Goal: Task Accomplishment & Management: Manage account settings

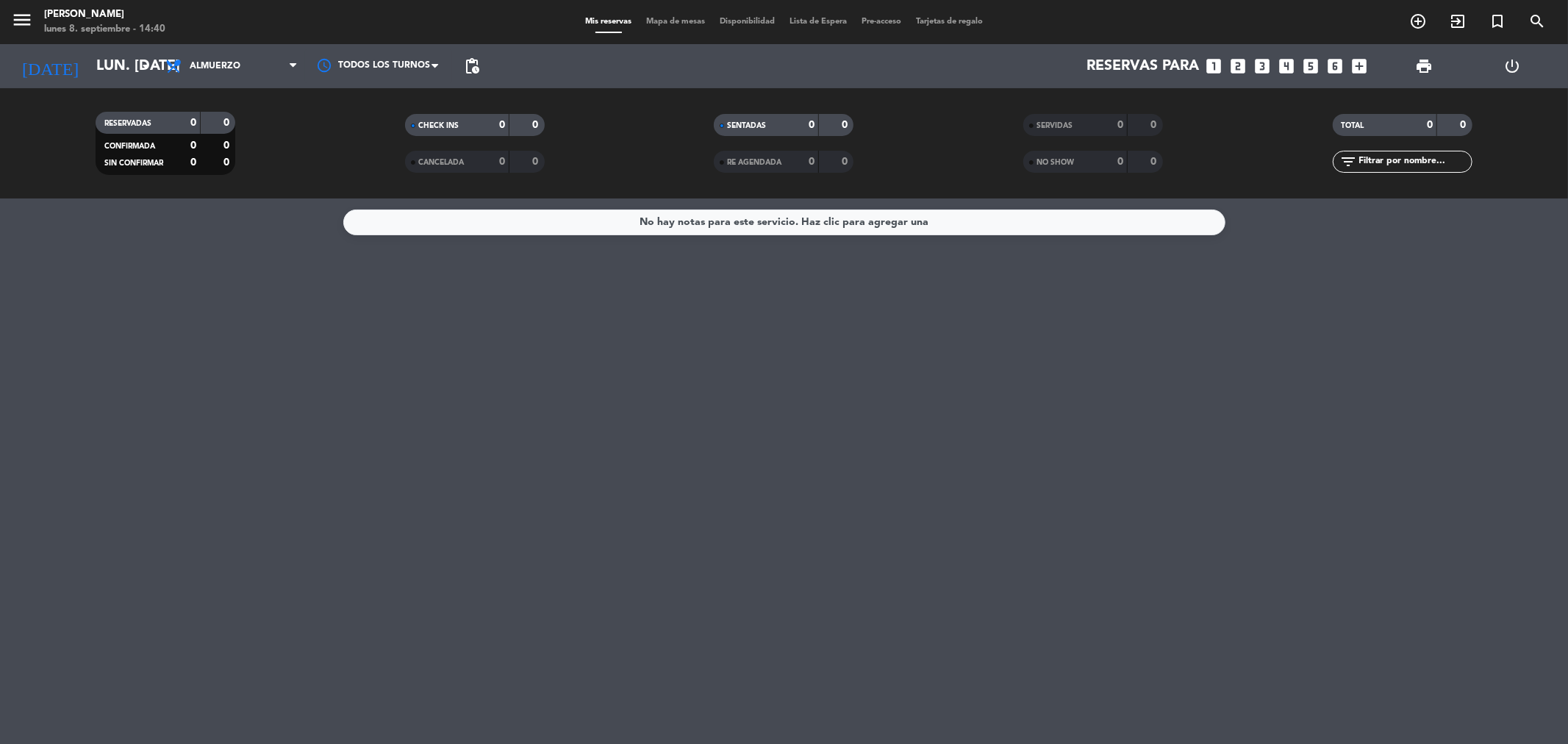
click at [1239, 62] on icon "looks_two" at bounding box center [1238, 66] width 19 height 19
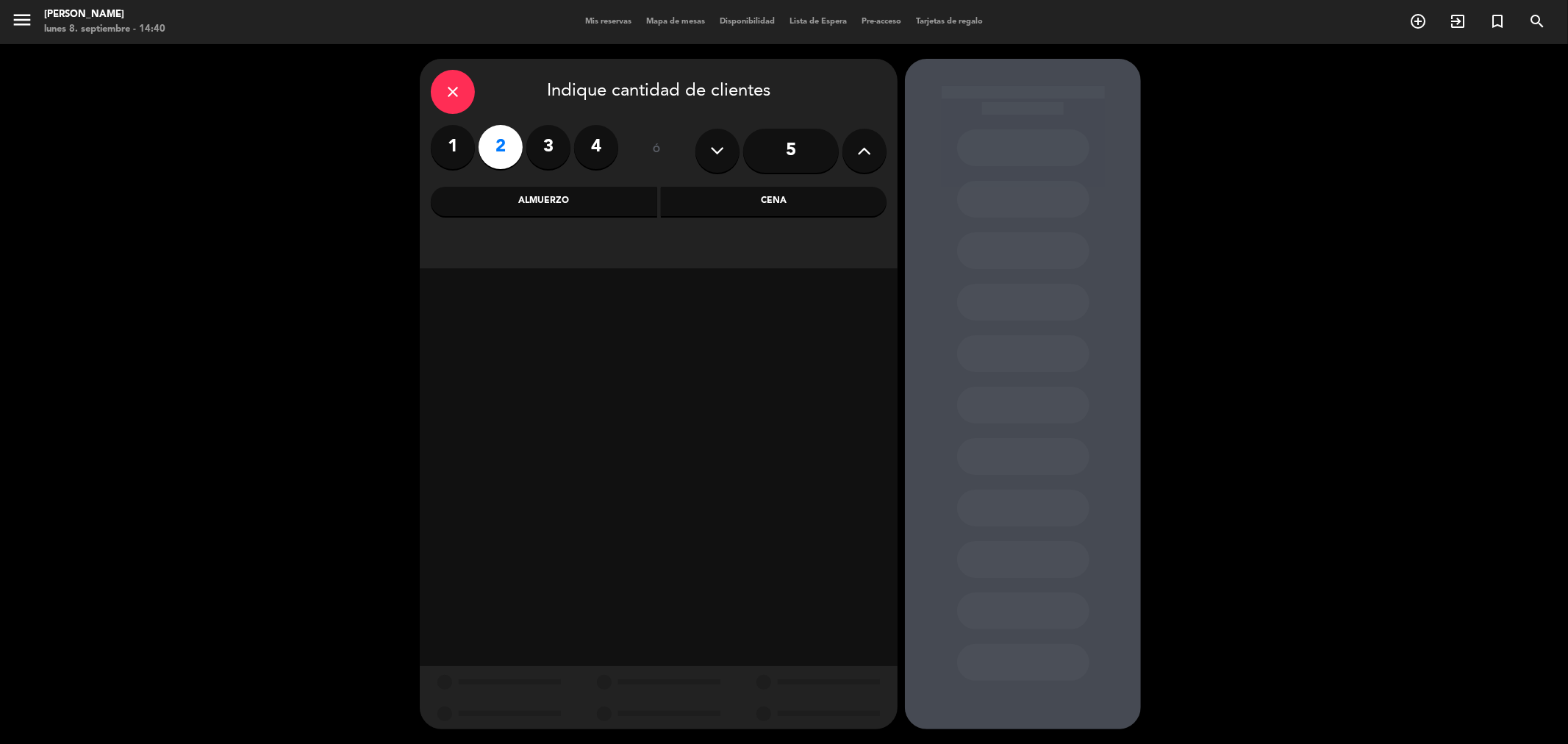
click at [584, 203] on div "Almuerzo" at bounding box center [544, 201] width 227 height 29
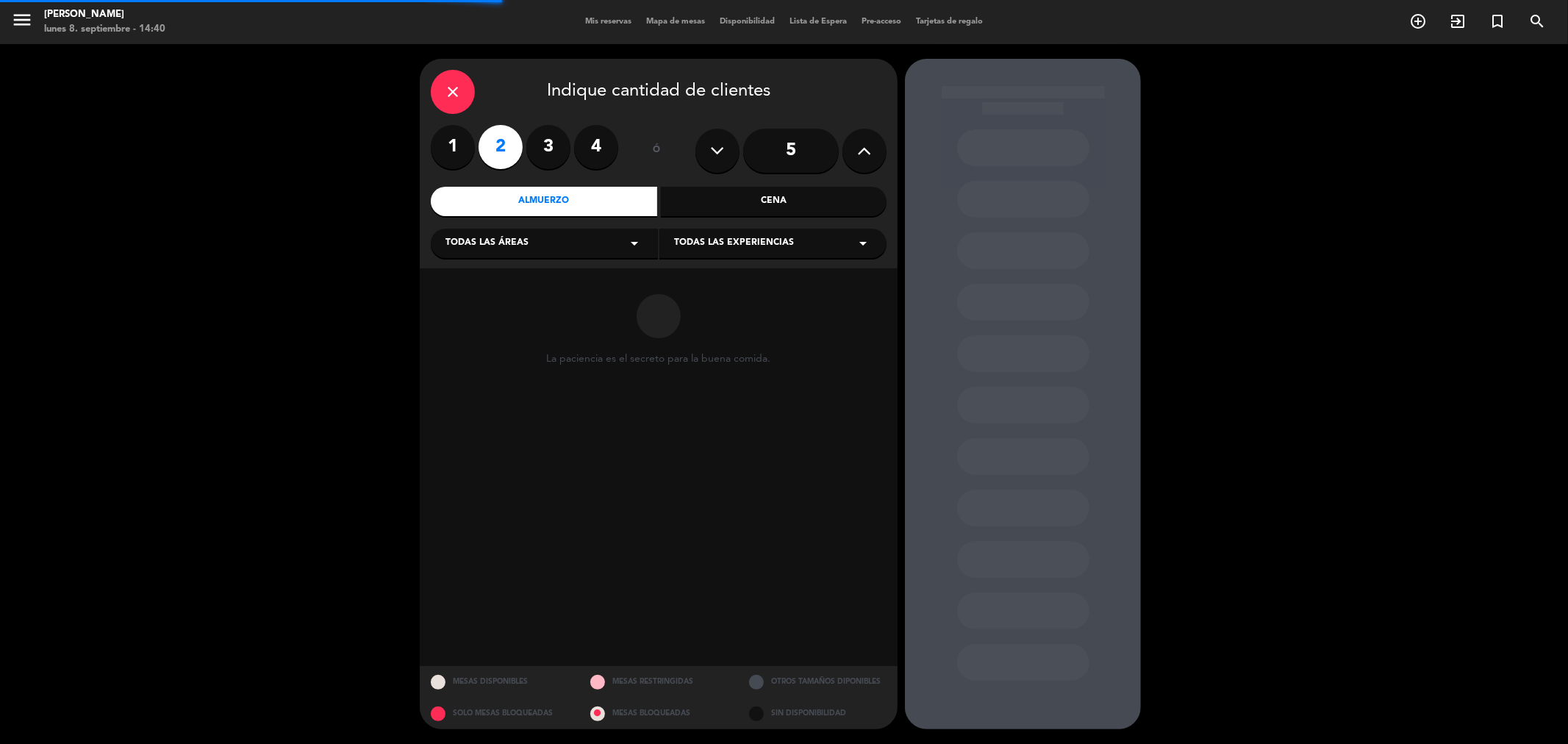
click at [713, 207] on div "Cena" at bounding box center [774, 201] width 227 height 29
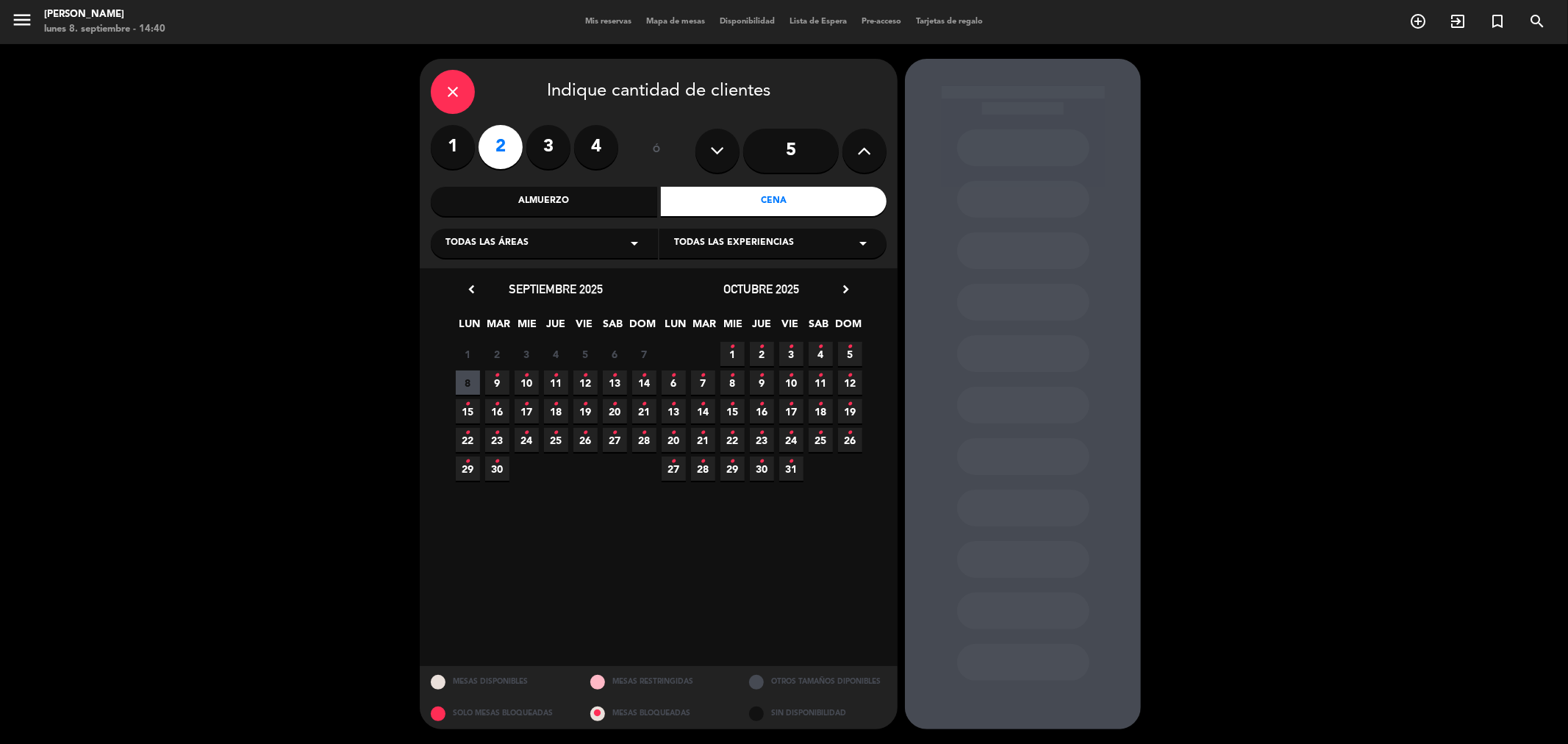
click at [472, 382] on span "8" at bounding box center [467, 382] width 25 height 25
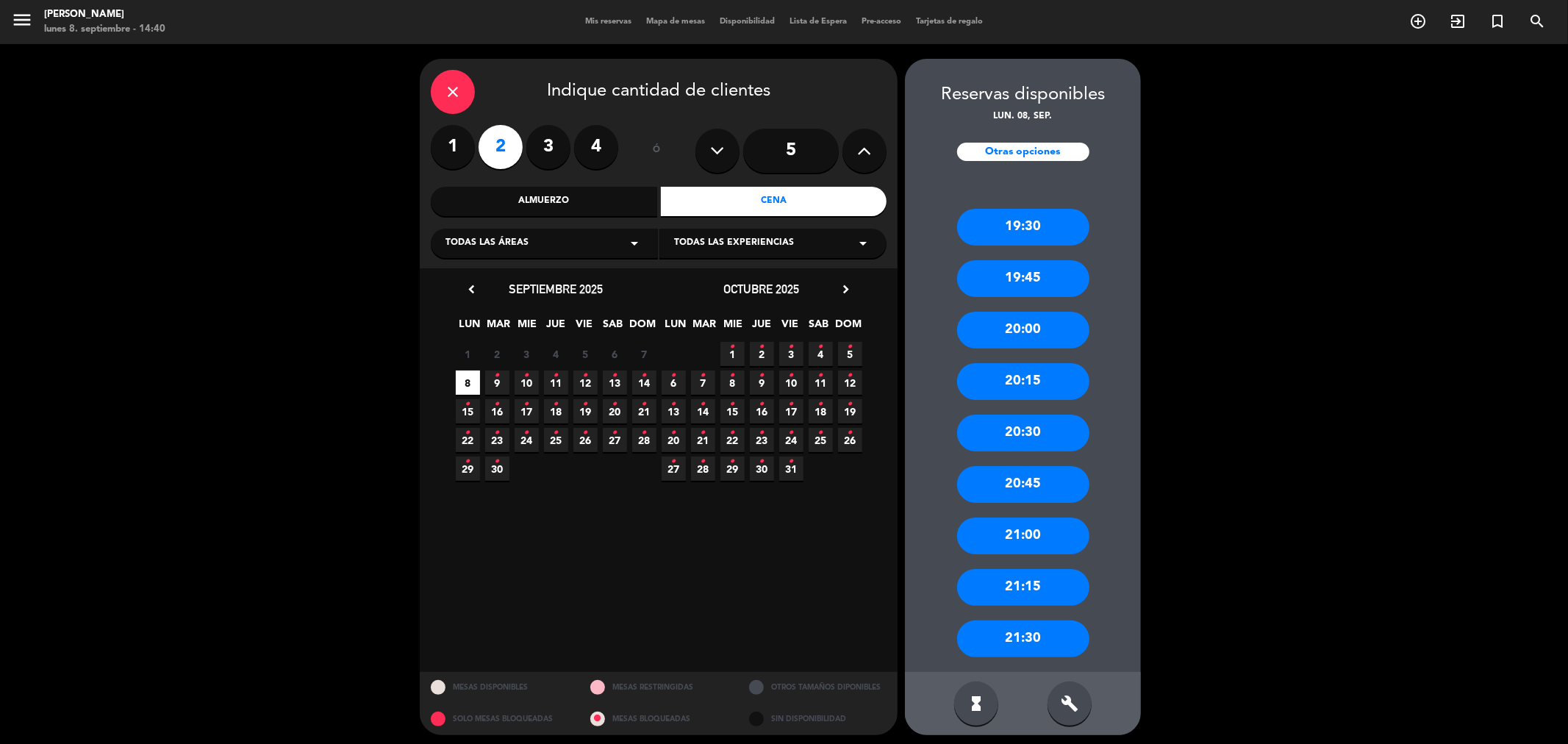
click at [1039, 428] on div "20:30" at bounding box center [1023, 433] width 132 height 36
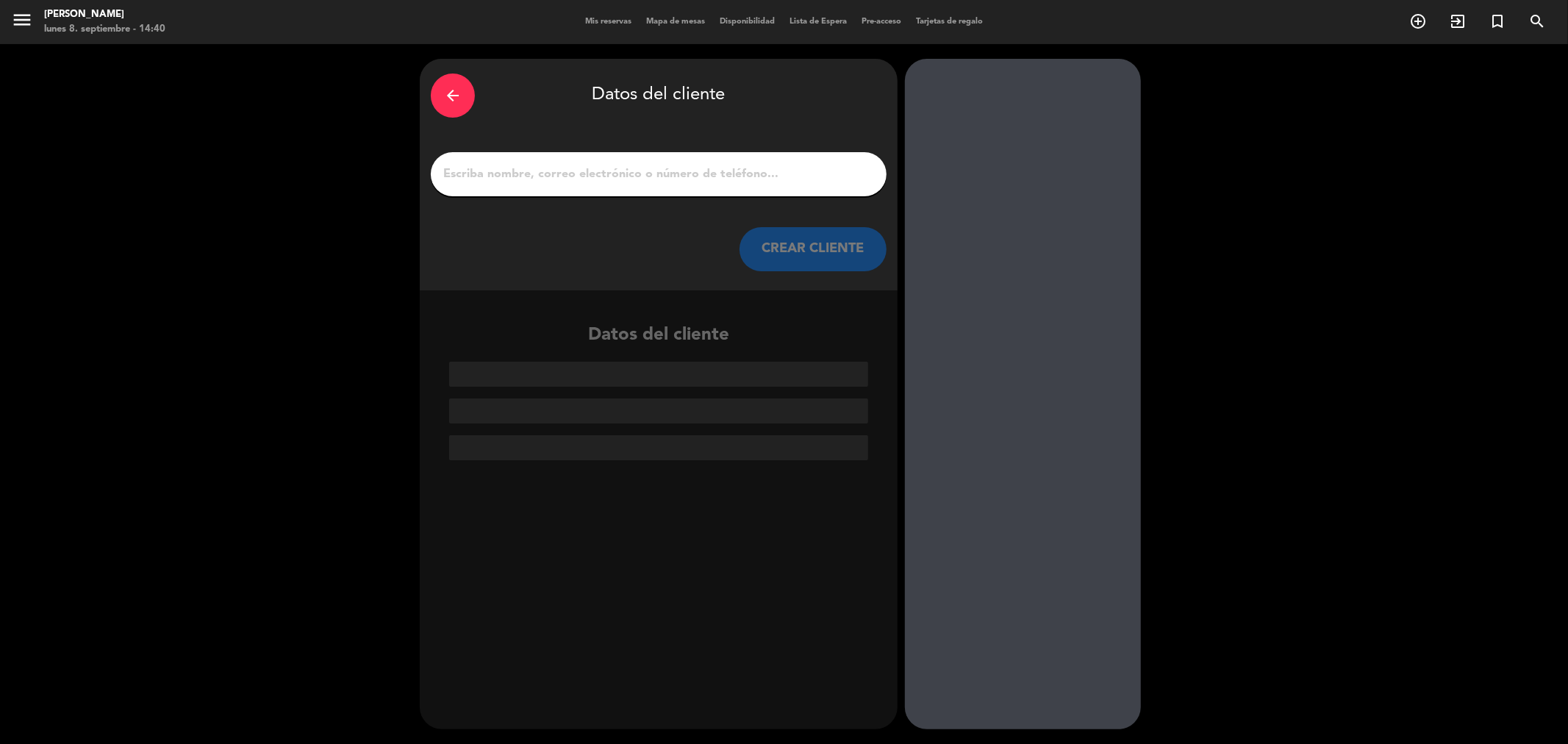
click at [645, 177] on input "1" at bounding box center [659, 174] width 434 height 21
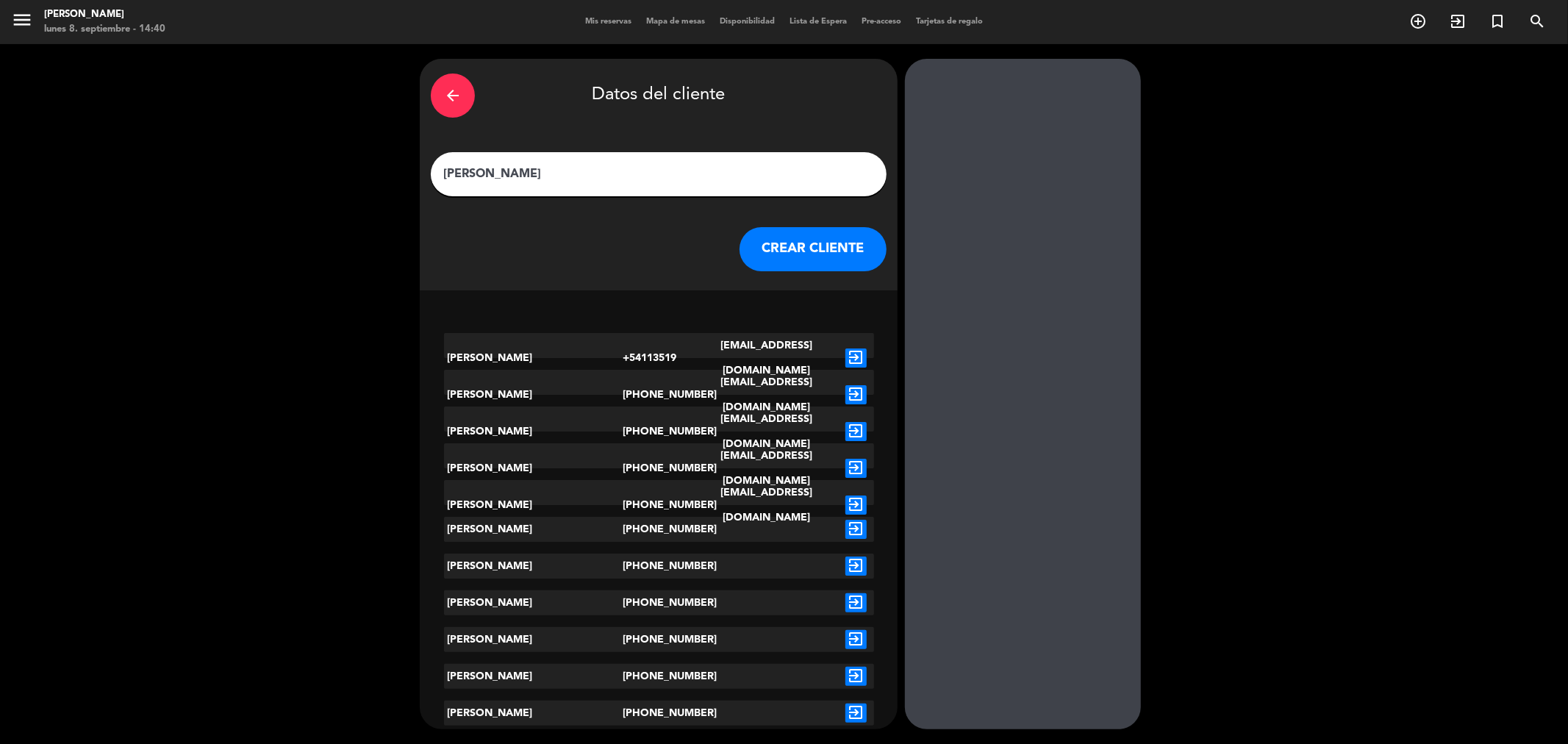
type input "[PERSON_NAME]"
click at [851, 558] on icon "exit_to_app" at bounding box center [856, 566] width 21 height 19
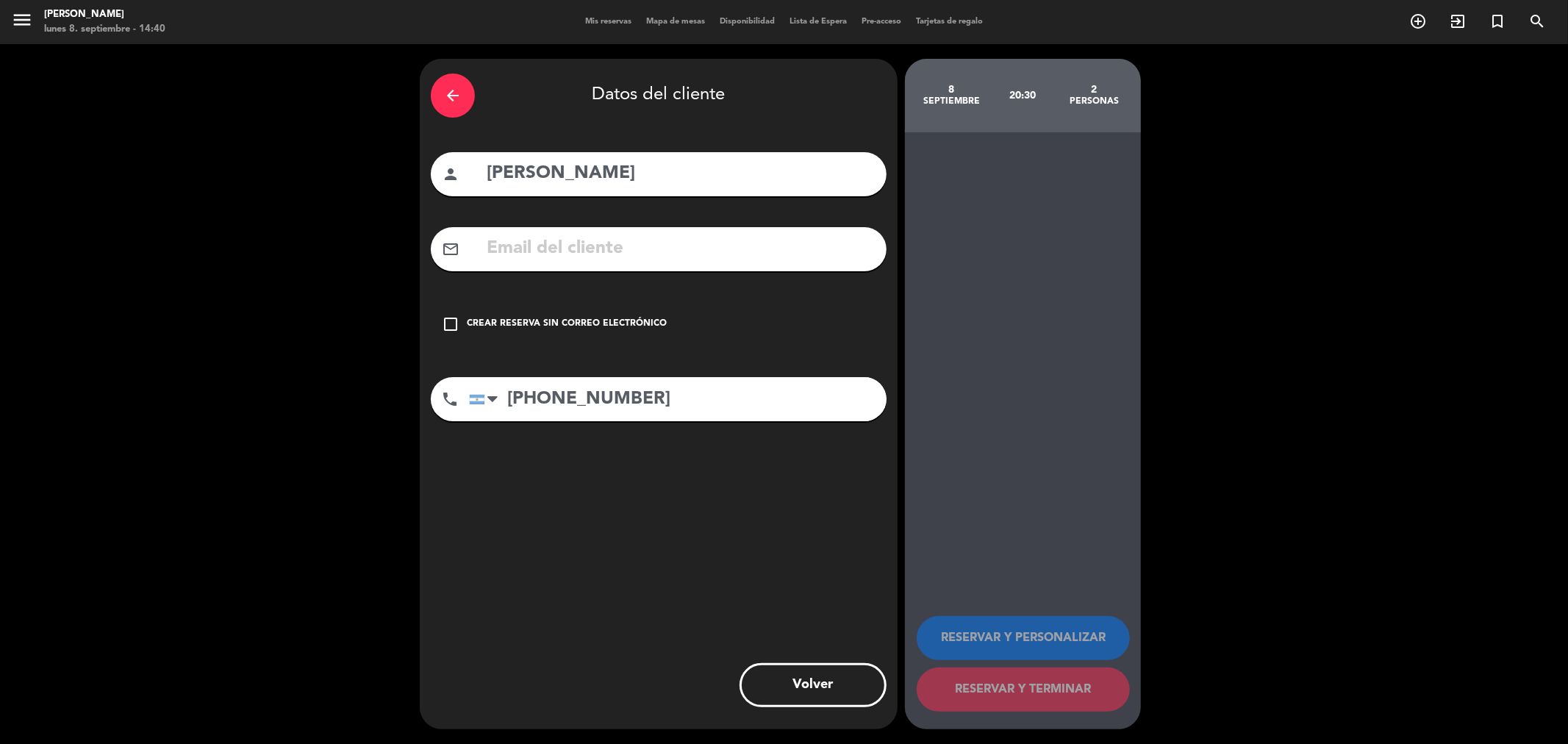
click at [578, 318] on div "Crear reserva sin correo electrónico" at bounding box center [566, 324] width 200 height 15
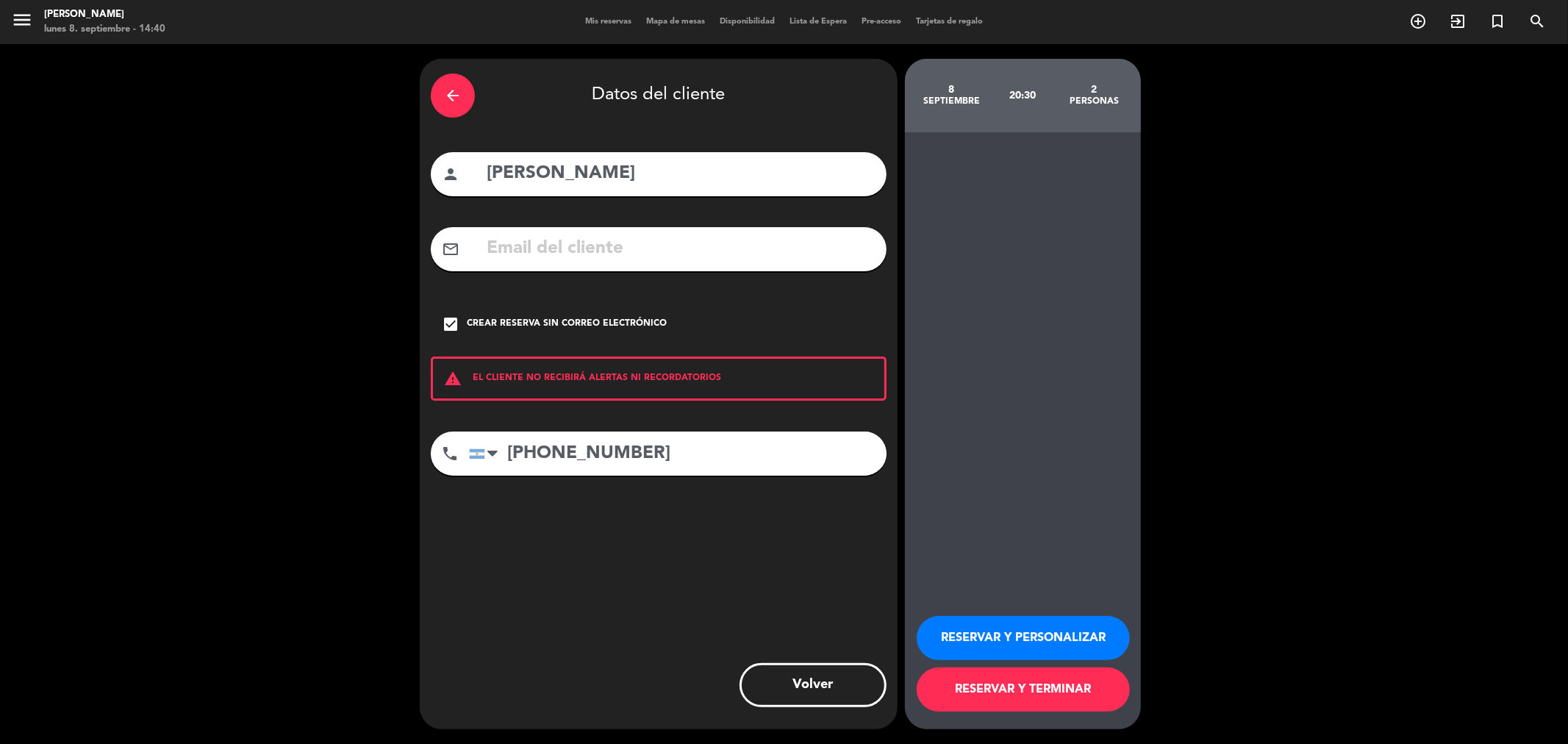
click at [1001, 623] on button "RESERVAR Y PERSONALIZAR" at bounding box center [1023, 637] width 213 height 44
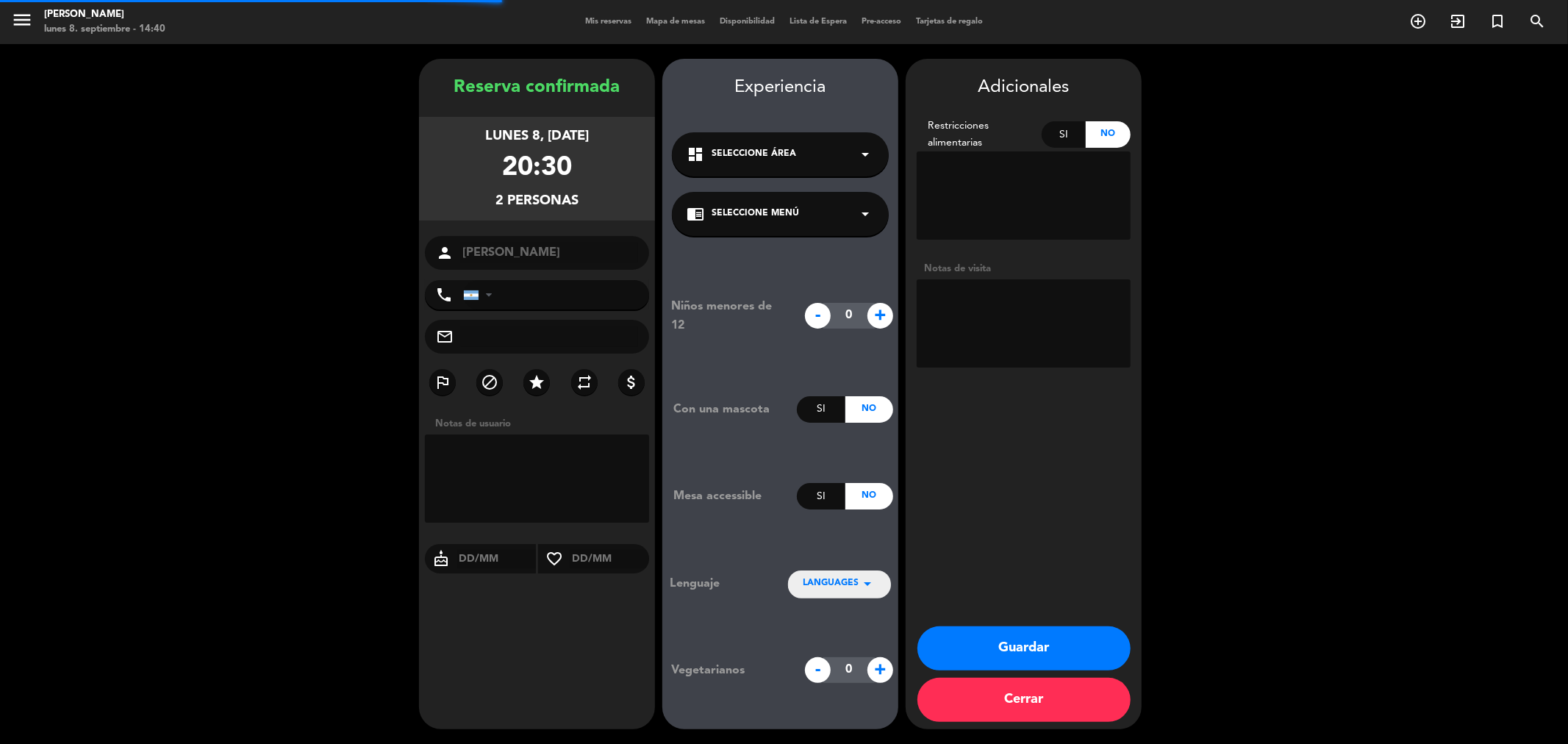
type input "[PHONE_NUMBER]"
click at [1007, 650] on button "Guardar" at bounding box center [1024, 647] width 213 height 44
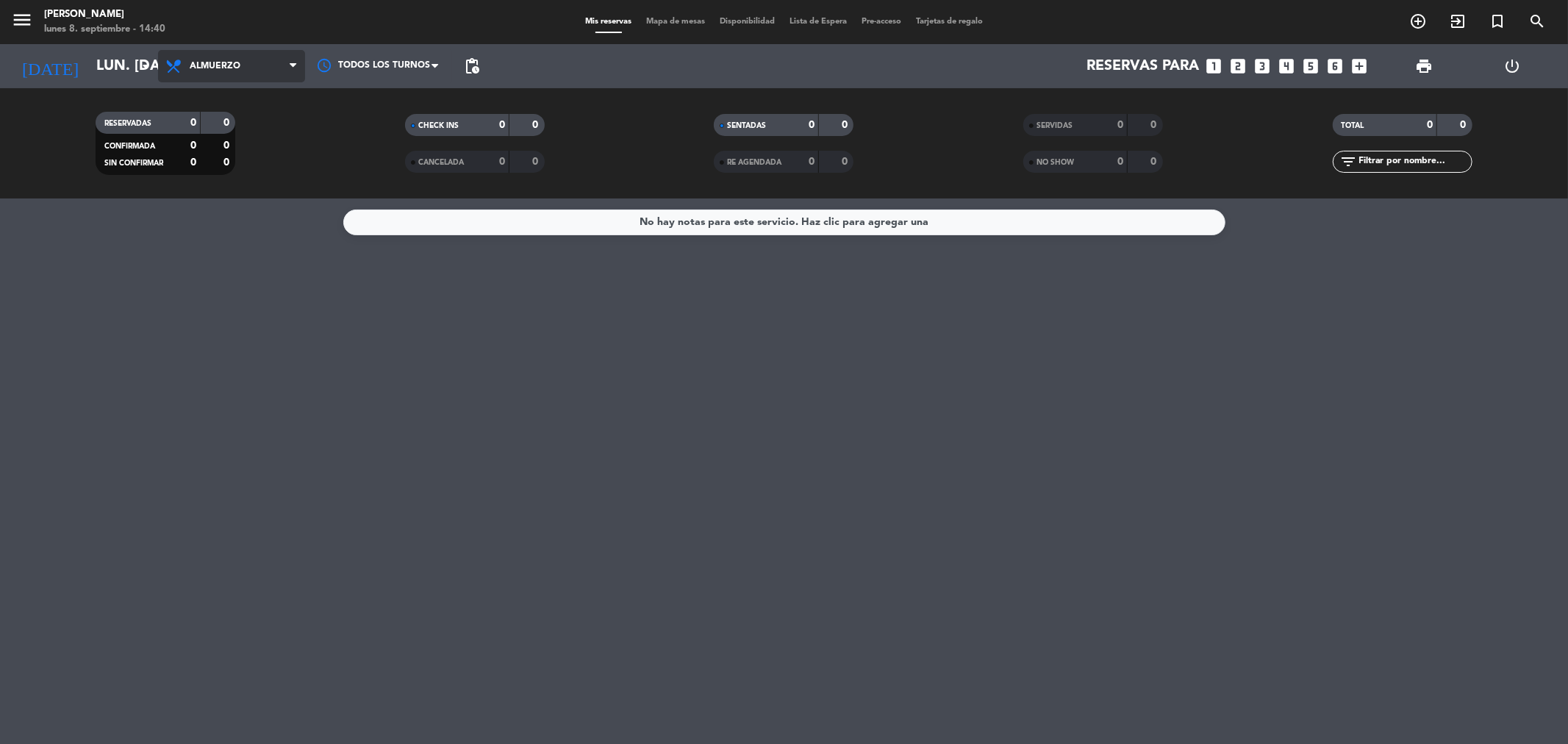
click at [253, 60] on span "Almuerzo" at bounding box center [231, 66] width 147 height 33
click at [210, 153] on div "menu [PERSON_NAME] lunes 8. septiembre - 14:40 Mis reservas Mapa de mesas Dispo…" at bounding box center [784, 99] width 1568 height 199
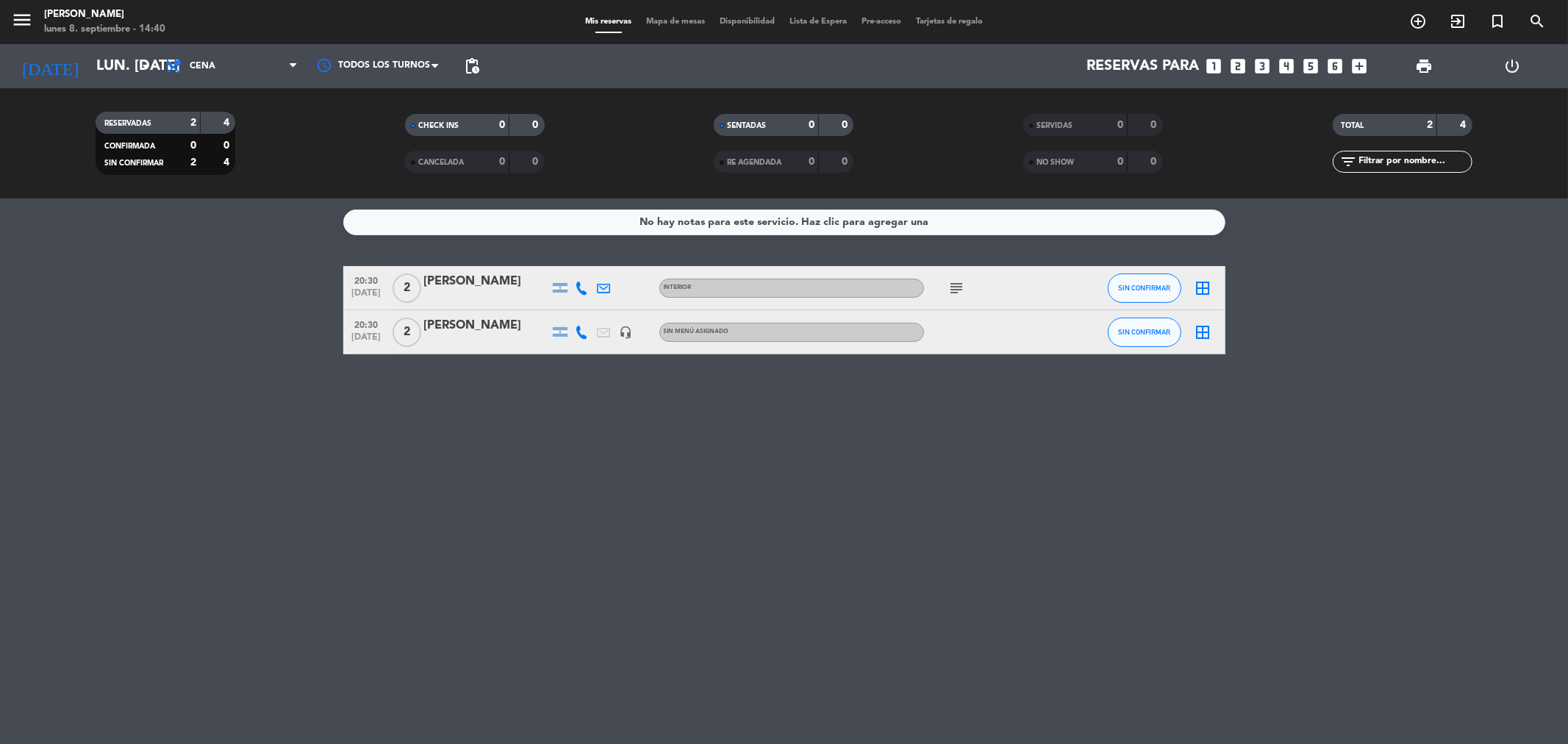
click at [973, 321] on div at bounding box center [989, 332] width 132 height 44
click at [931, 355] on div "No hay notas para este servicio. Haz clic para agregar una 20:30 [DATE] 2 [PERS…" at bounding box center [784, 471] width 1568 height 545
click at [428, 325] on div "[PERSON_NAME]" at bounding box center [487, 325] width 125 height 19
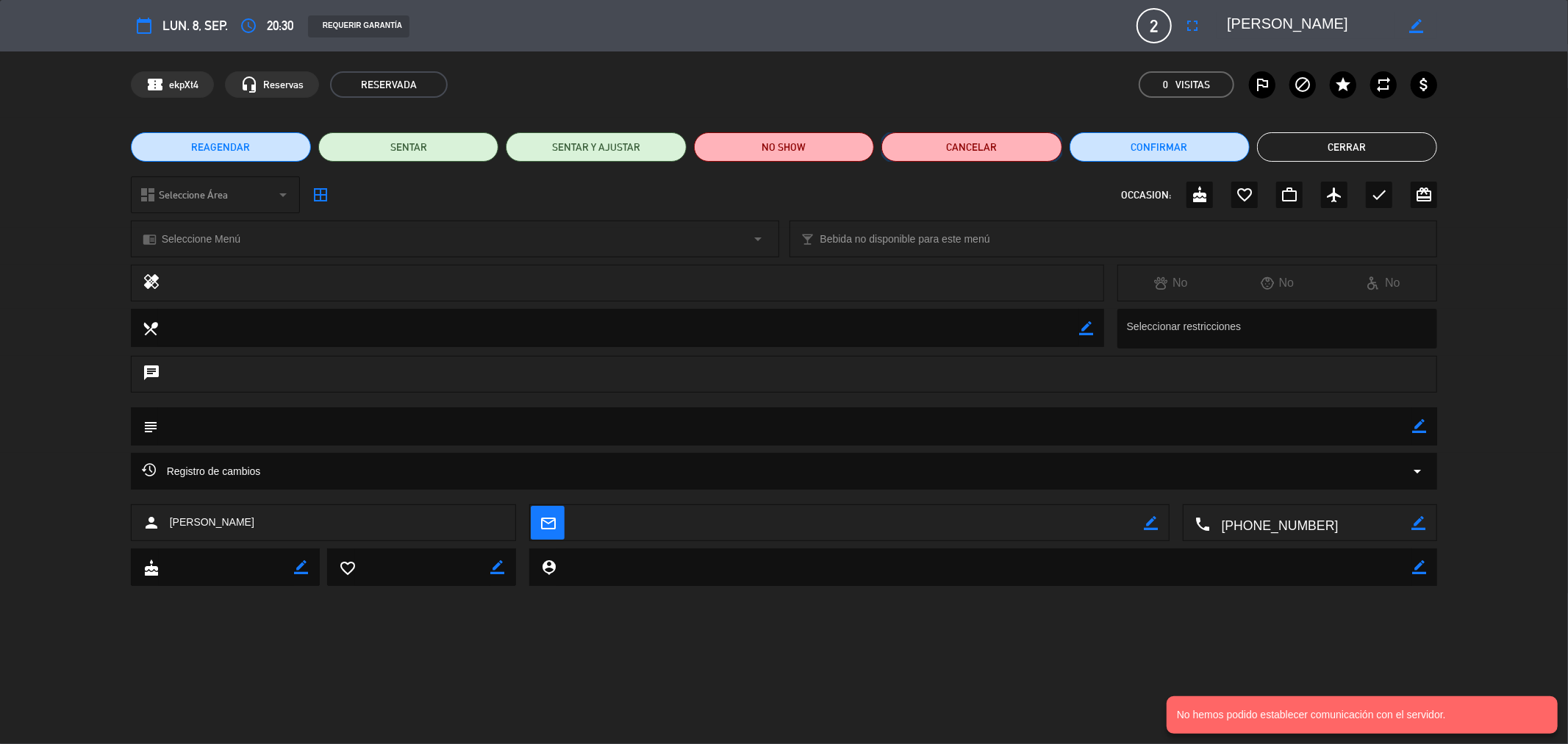
click at [956, 148] on button "Cancelar" at bounding box center [971, 147] width 180 height 29
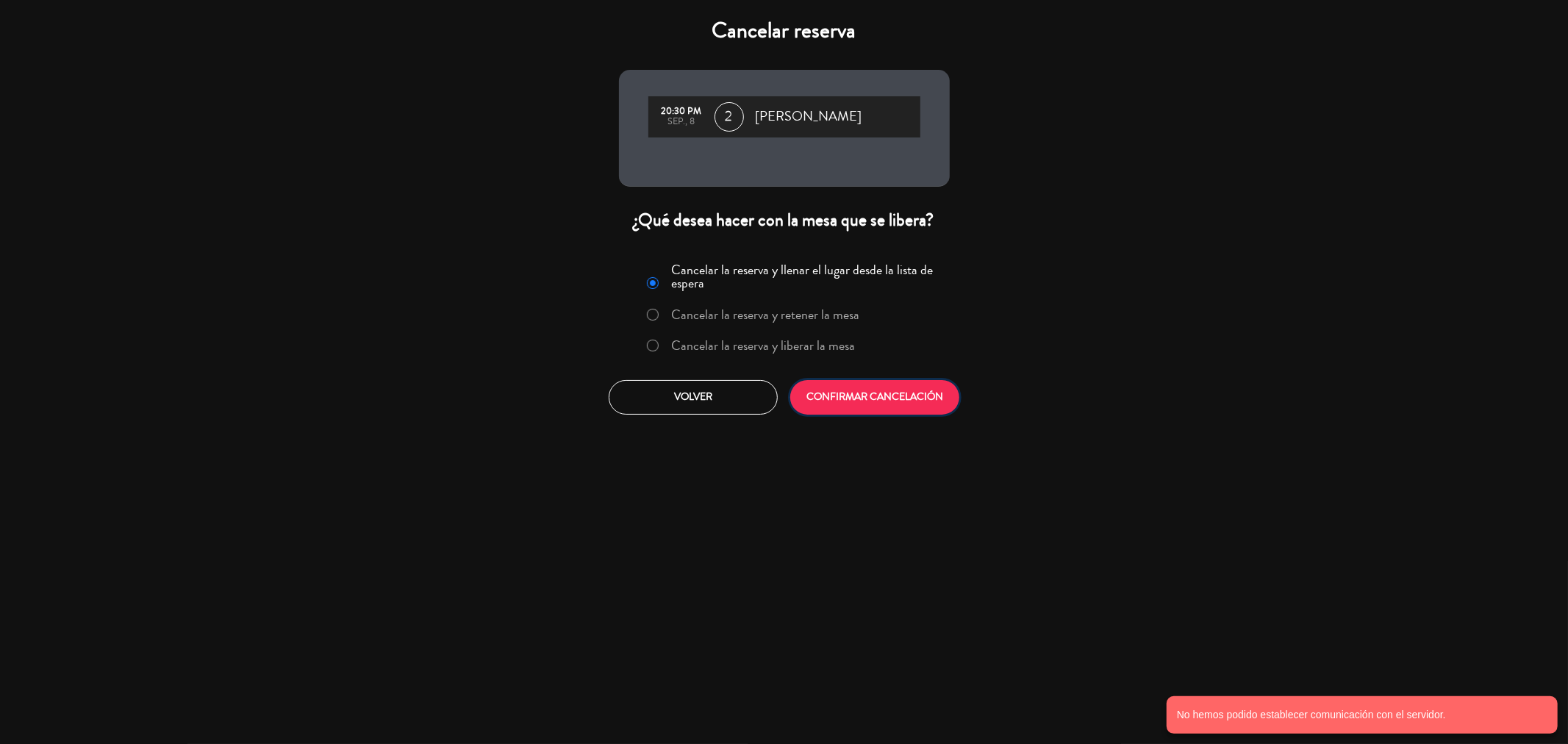
click at [819, 399] on button "CONFIRMAR CANCELACIÓN" at bounding box center [875, 397] width 169 height 35
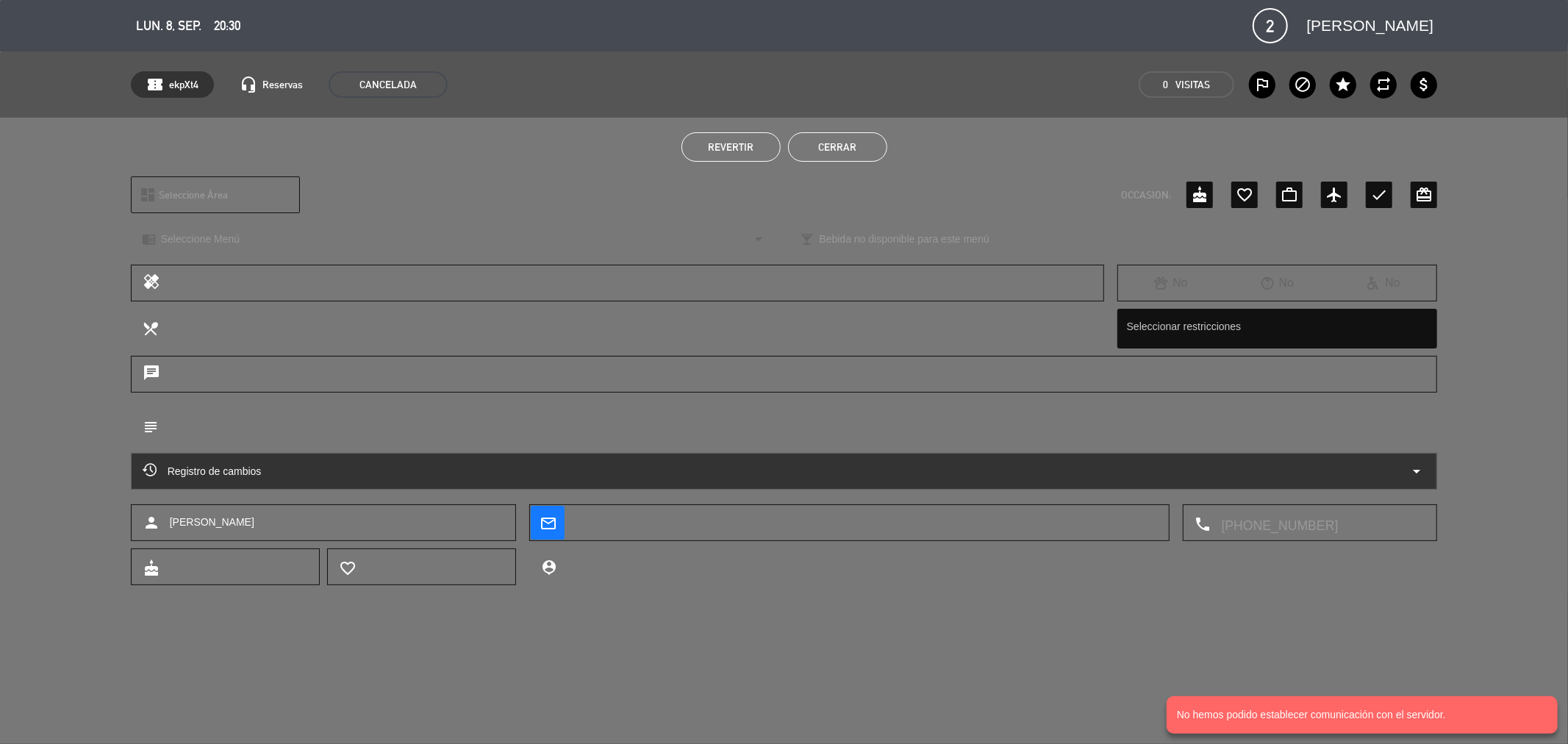
click at [860, 155] on button "Cerrar" at bounding box center [837, 147] width 99 height 29
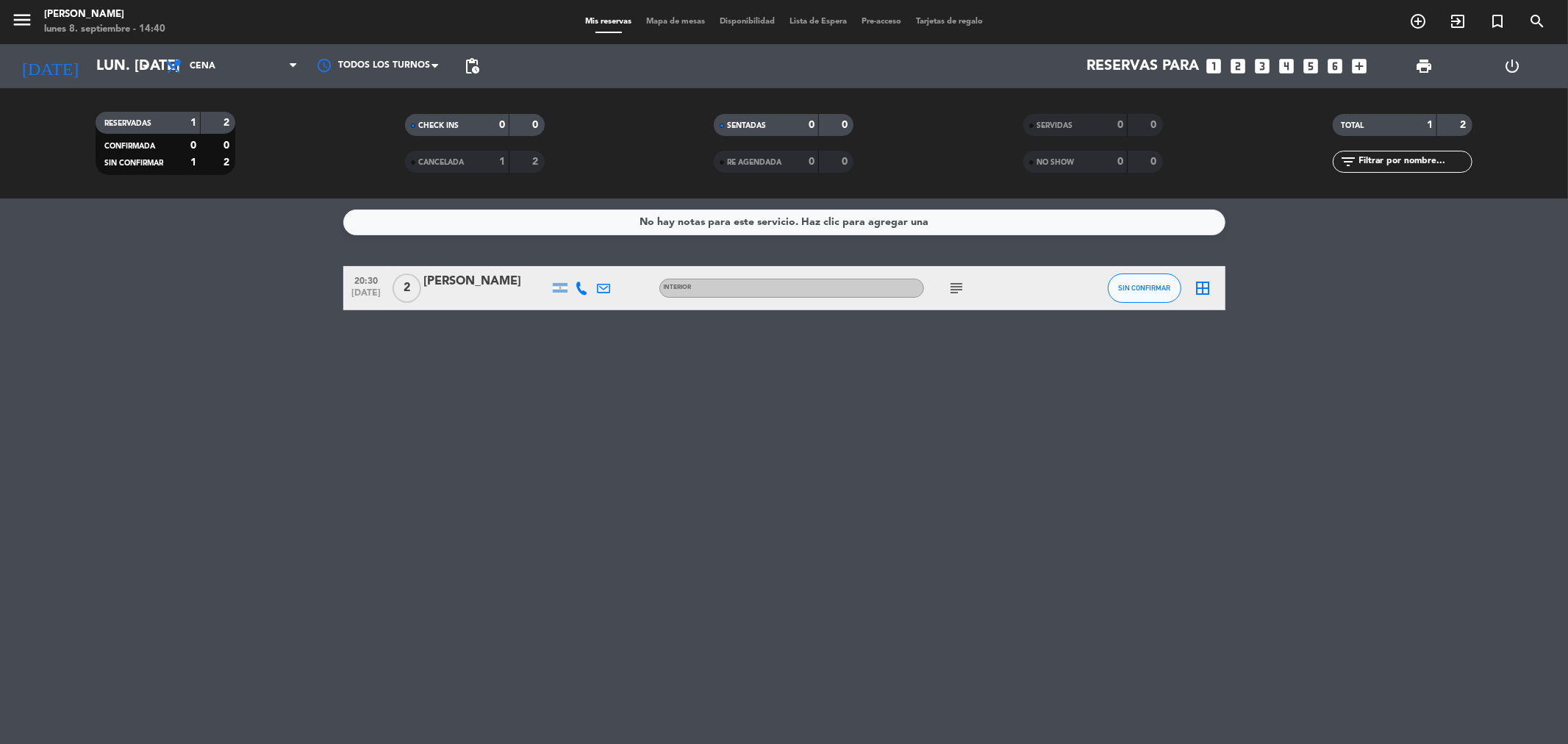
click at [1022, 299] on div "subject" at bounding box center [989, 288] width 132 height 44
click at [958, 288] on icon "subject" at bounding box center [957, 288] width 17 height 17
click at [1147, 295] on button "SIN CONFIRMAR" at bounding box center [1144, 288] width 74 height 29
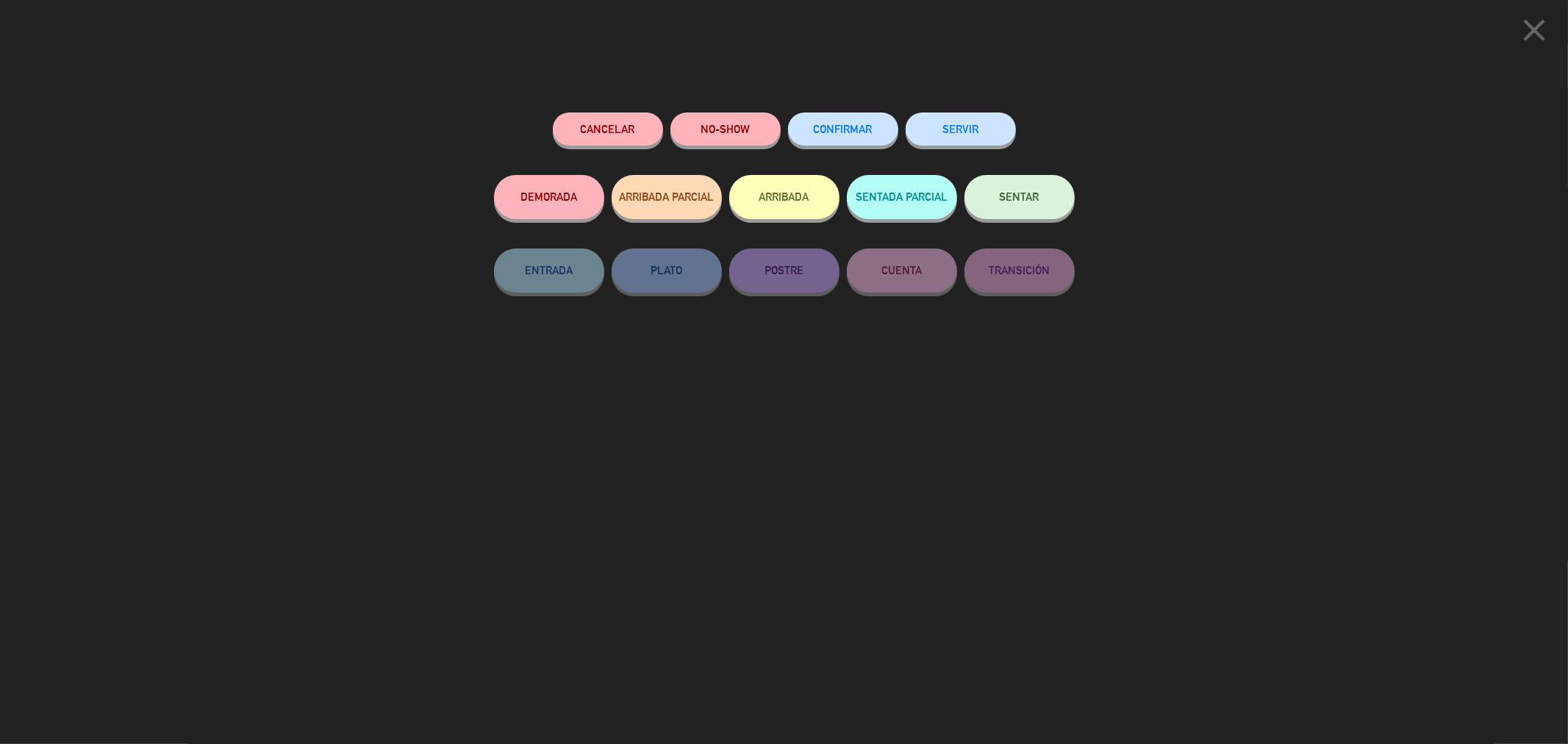
click at [877, 136] on button "CONFIRMAR" at bounding box center [843, 128] width 110 height 33
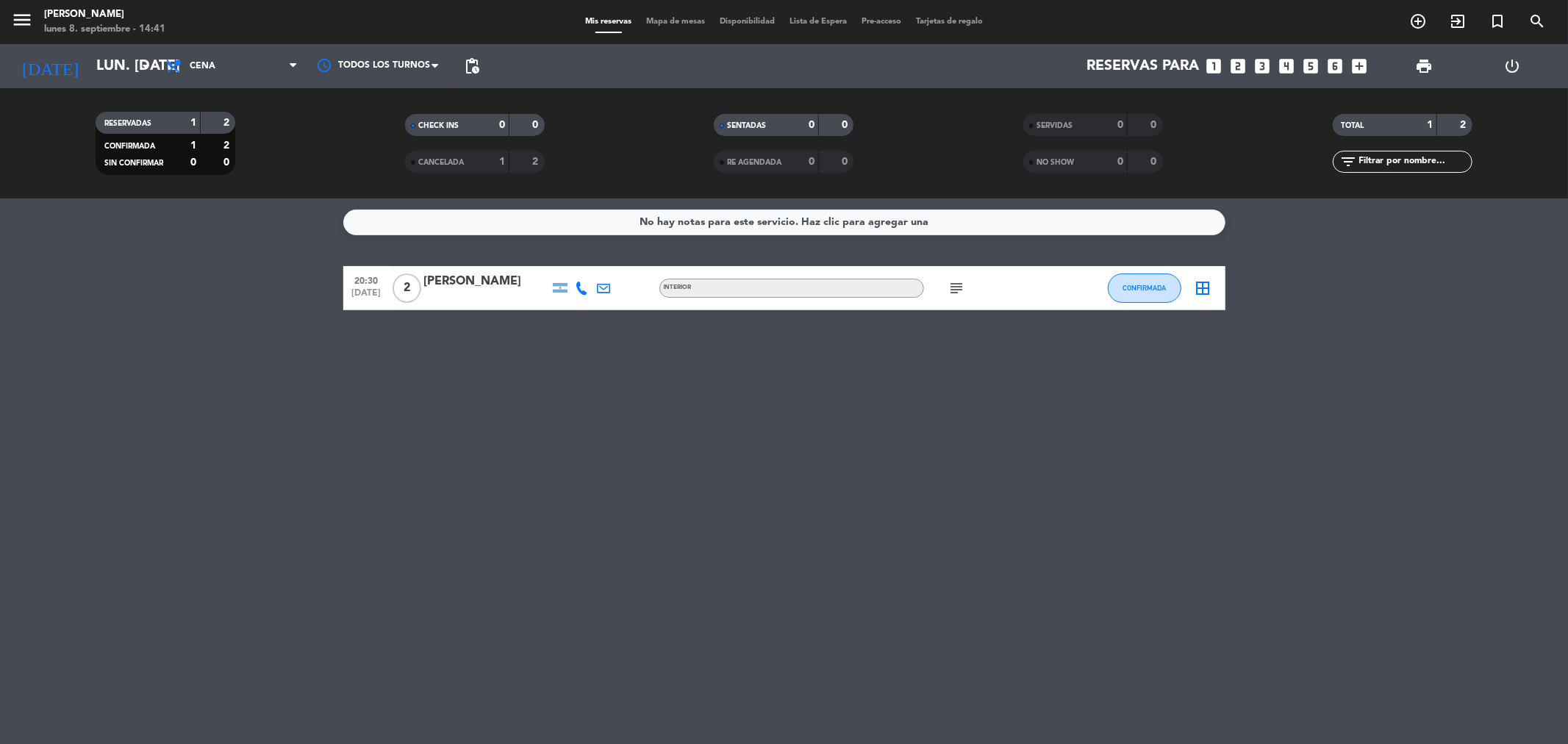
click at [1199, 283] on icon "border_all" at bounding box center [1203, 288] width 17 height 17
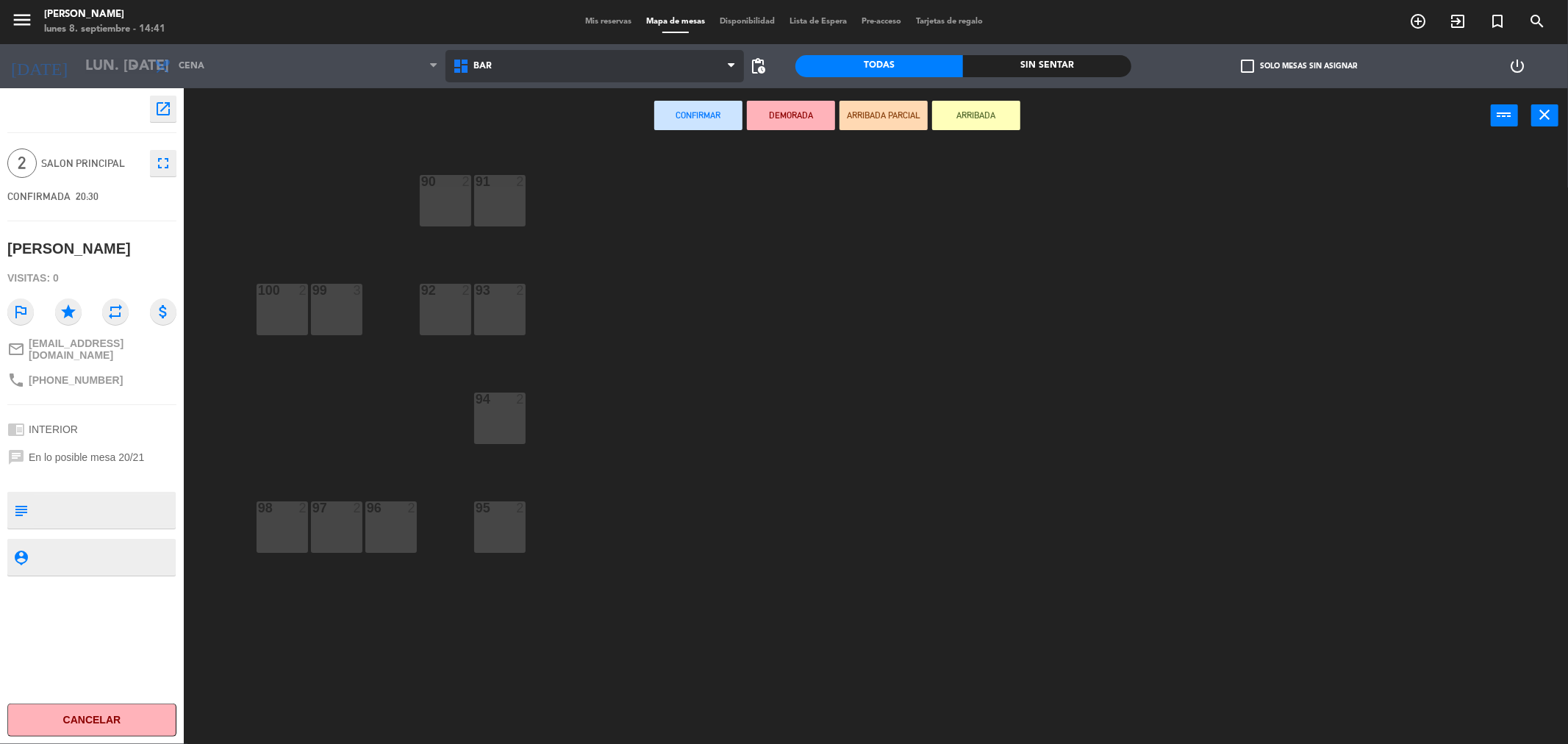
click at [539, 56] on span "BAR" at bounding box center [595, 66] width 299 height 33
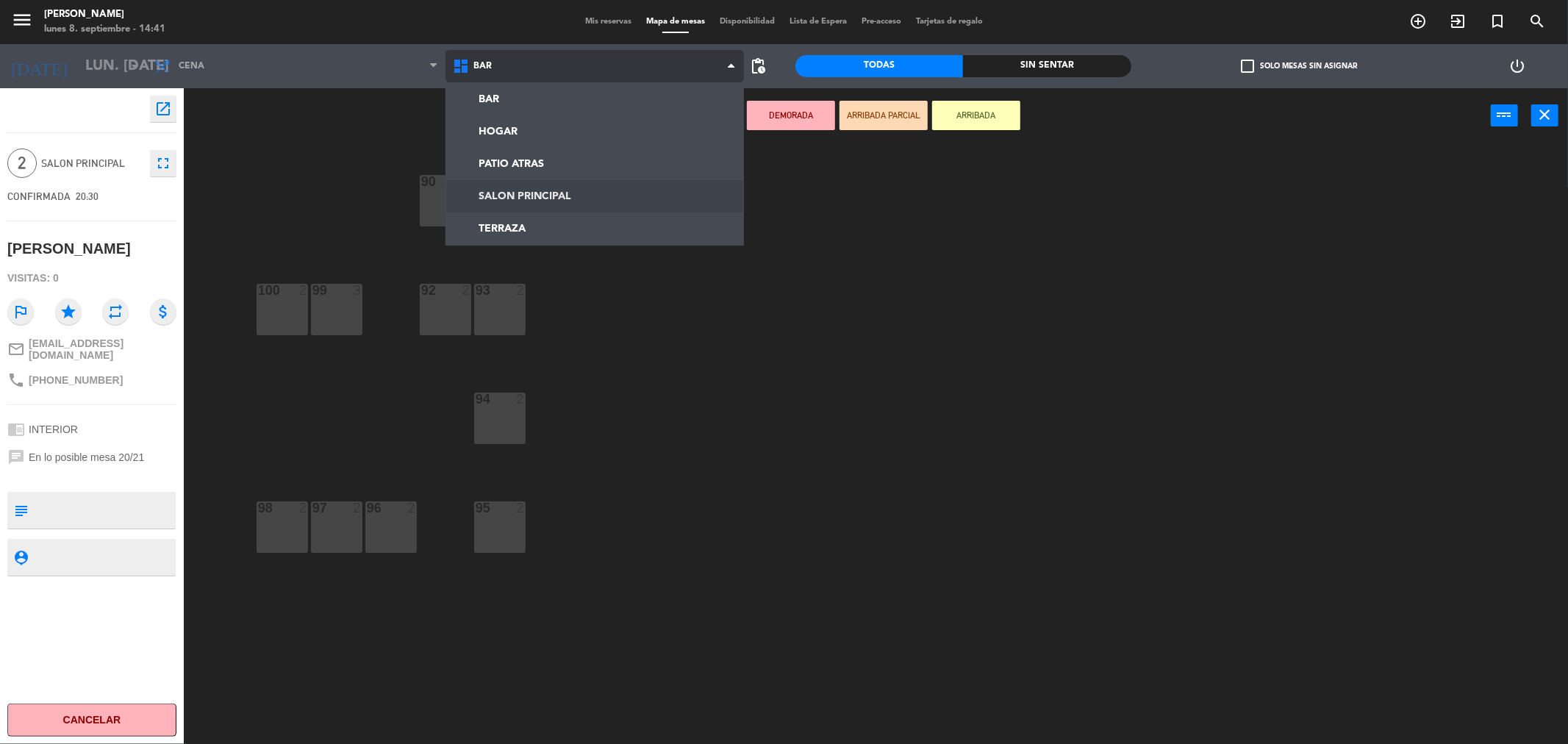
click at [547, 196] on ng-component "menu [PERSON_NAME] lunes 8. septiembre - 14:41 Mis reservas Mapa de mesas Dispo…" at bounding box center [784, 374] width 1568 height 749
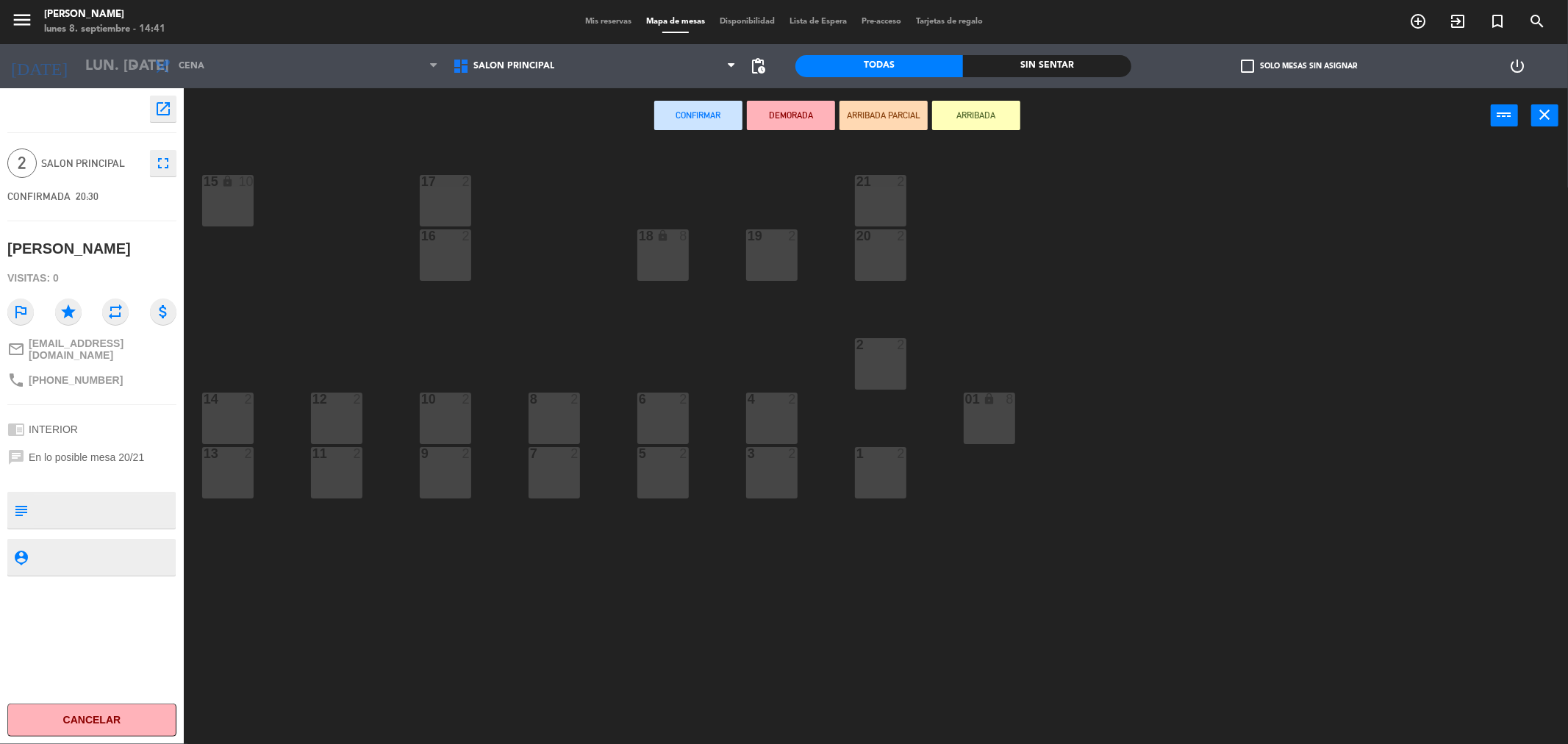
click at [876, 220] on div "21 2" at bounding box center [880, 200] width 51 height 51
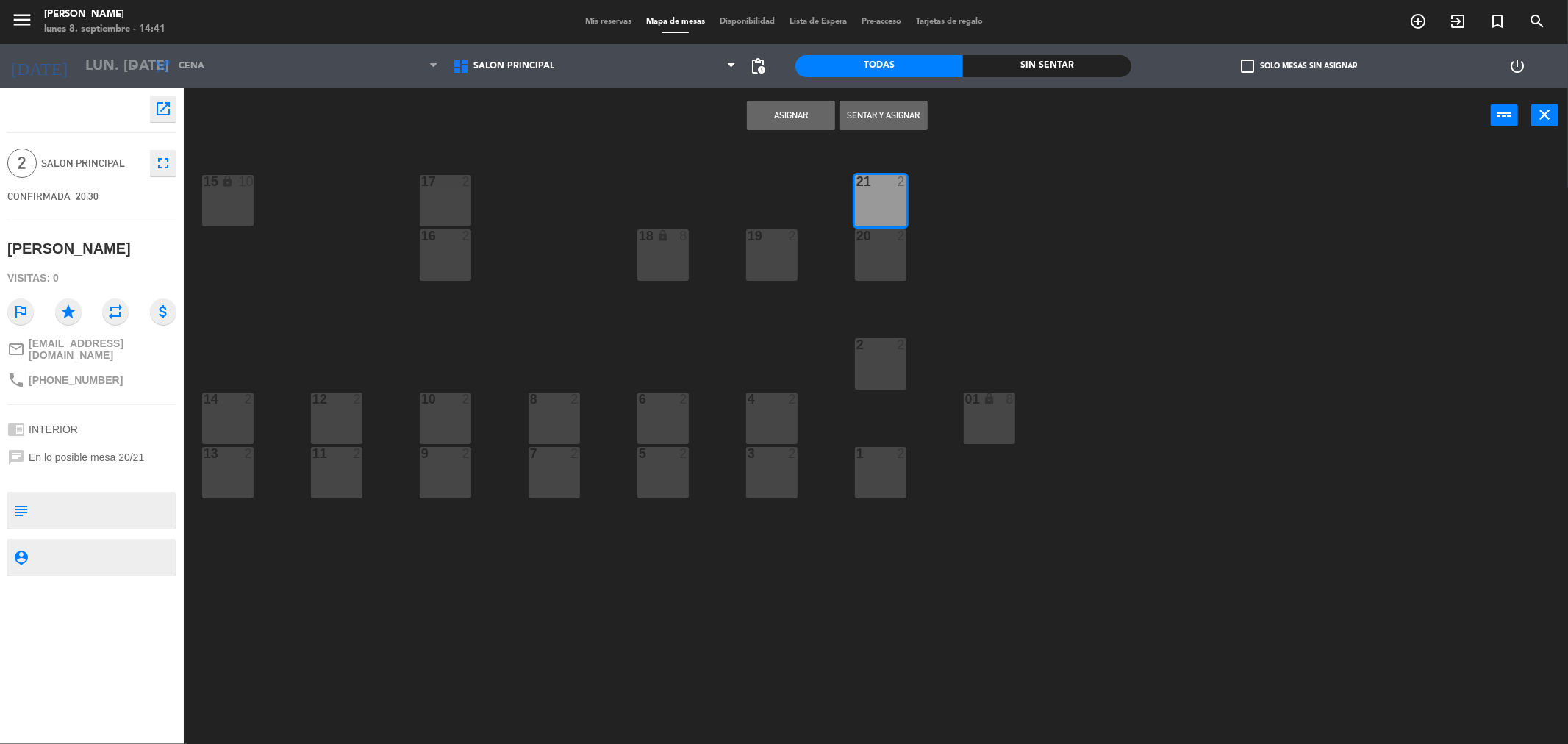
click at [874, 253] on div "20 2" at bounding box center [880, 255] width 51 height 51
click at [778, 115] on button "Asignar" at bounding box center [791, 116] width 88 height 29
